Goal: Find specific page/section: Find specific page/section

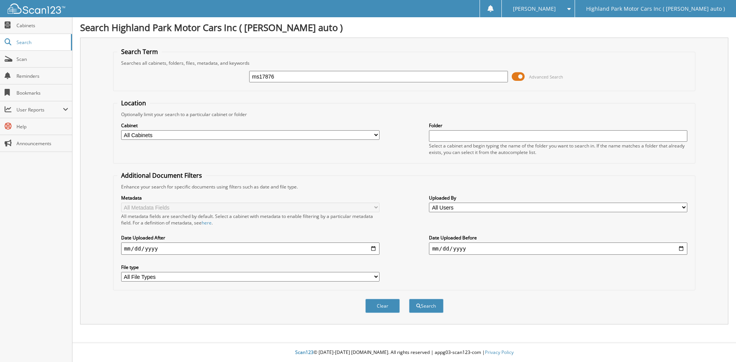
type input "ms17876"
click at [518, 76] on span at bounding box center [518, 76] width 13 height 11
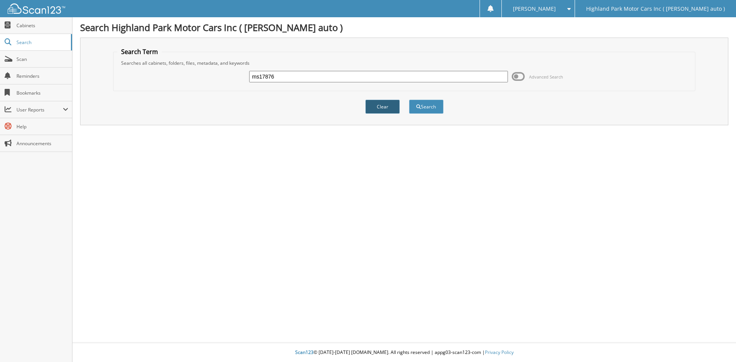
click at [393, 104] on button "Clear" at bounding box center [382, 107] width 34 height 14
click at [386, 78] on input "text" at bounding box center [378, 76] width 258 height 11
type input "ms17876"
click at [409, 100] on button "Search" at bounding box center [426, 107] width 34 height 14
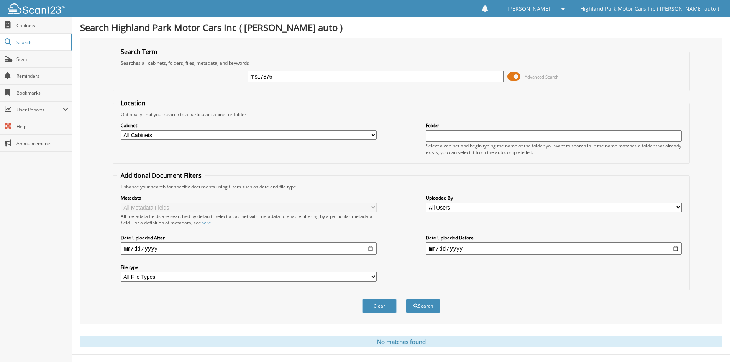
click at [515, 80] on span at bounding box center [514, 76] width 13 height 11
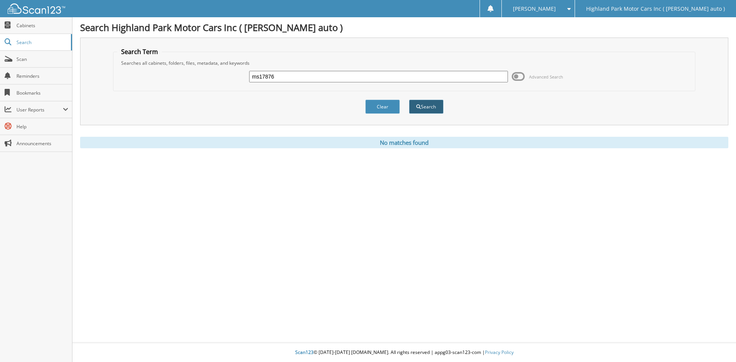
click at [430, 109] on button "Search" at bounding box center [426, 107] width 34 height 14
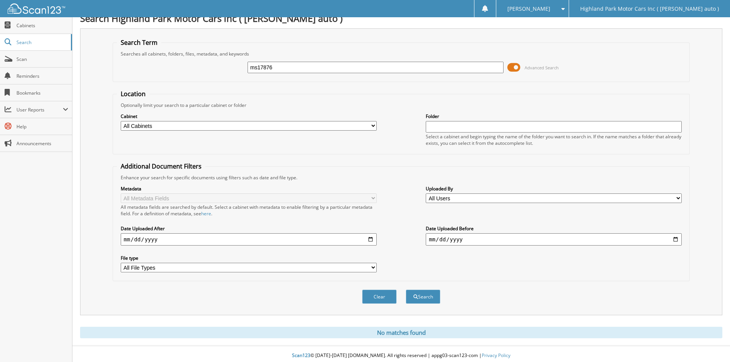
scroll to position [13, 0]
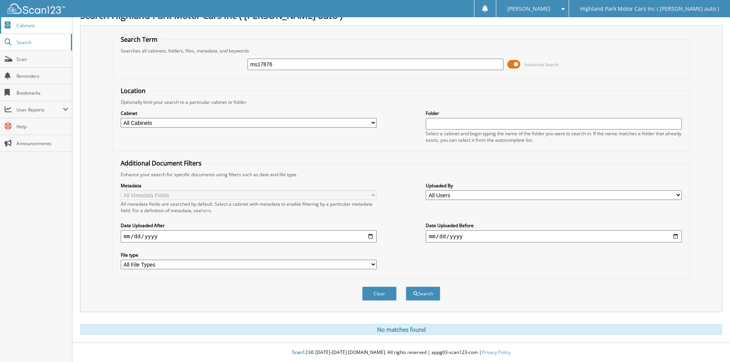
click at [28, 33] on link "Cabinets" at bounding box center [36, 25] width 72 height 16
